Goal: Transaction & Acquisition: Purchase product/service

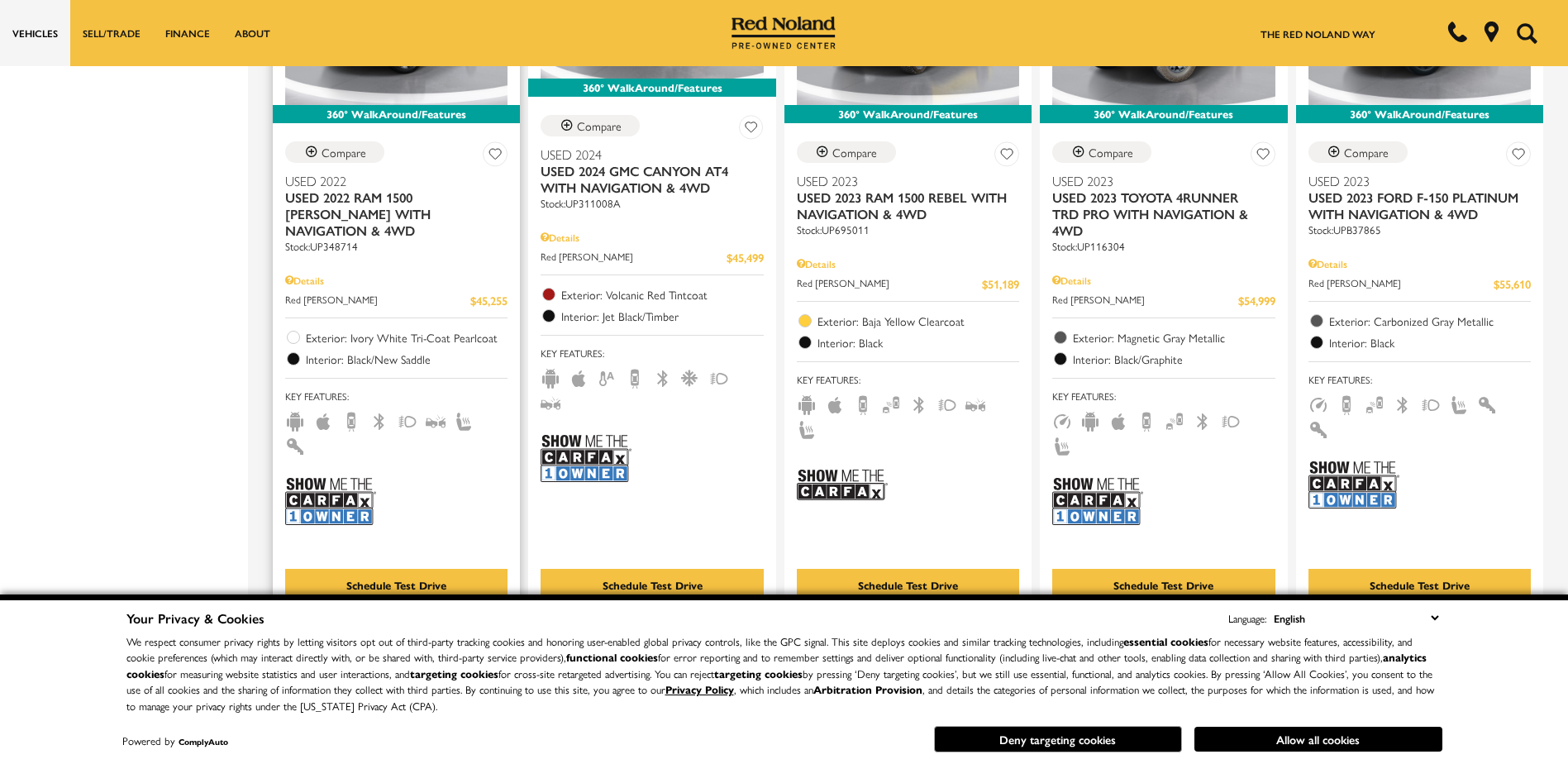
scroll to position [2205, 0]
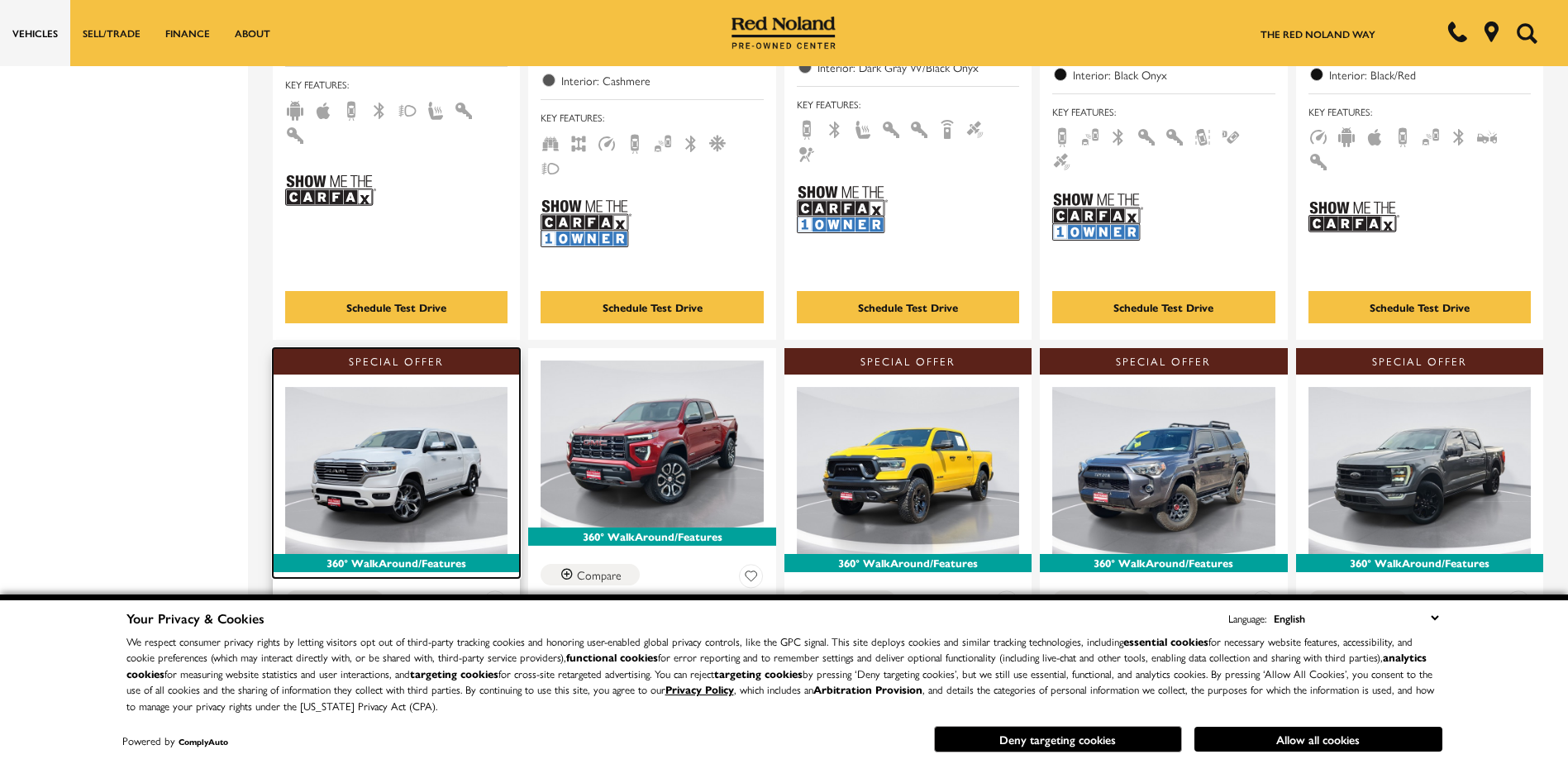
click at [447, 388] on img at bounding box center [396, 471] width 222 height 167
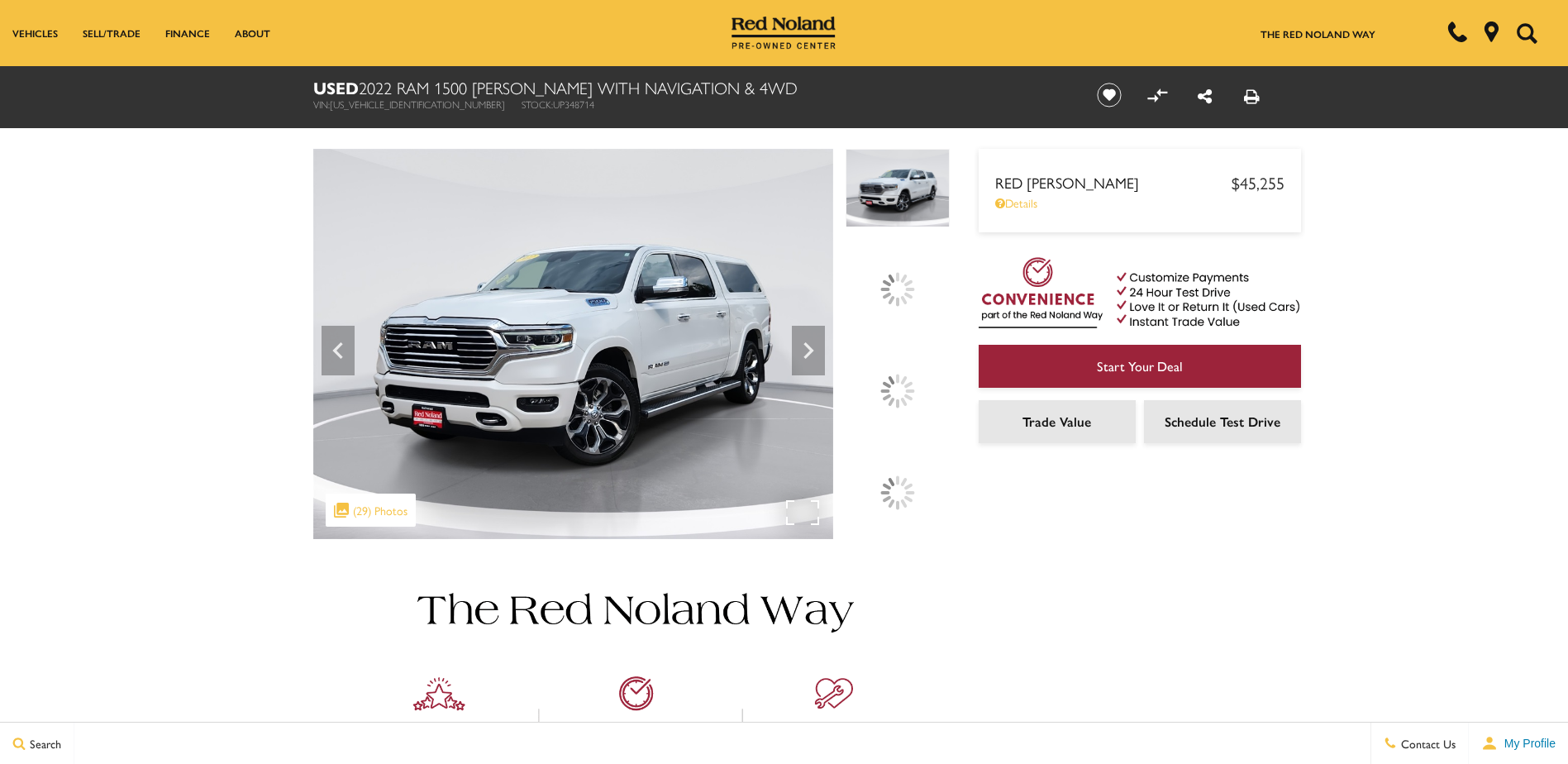
click at [543, 180] on img at bounding box center [573, 343] width 520 height 390
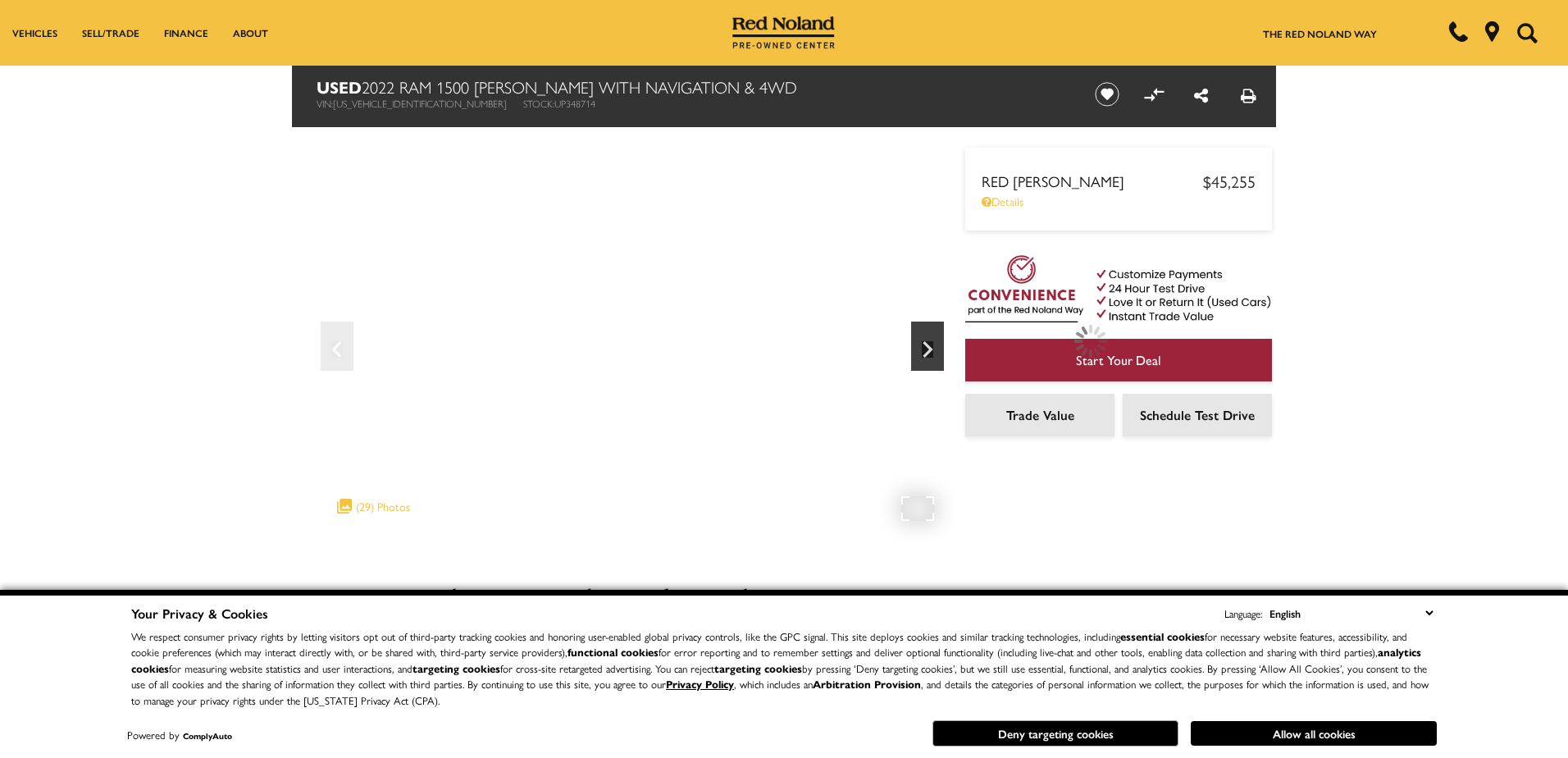
click at [1057, 730] on button "Deny targeting cookies" at bounding box center [1056, 733] width 246 height 26
